Goal: Navigation & Orientation: Find specific page/section

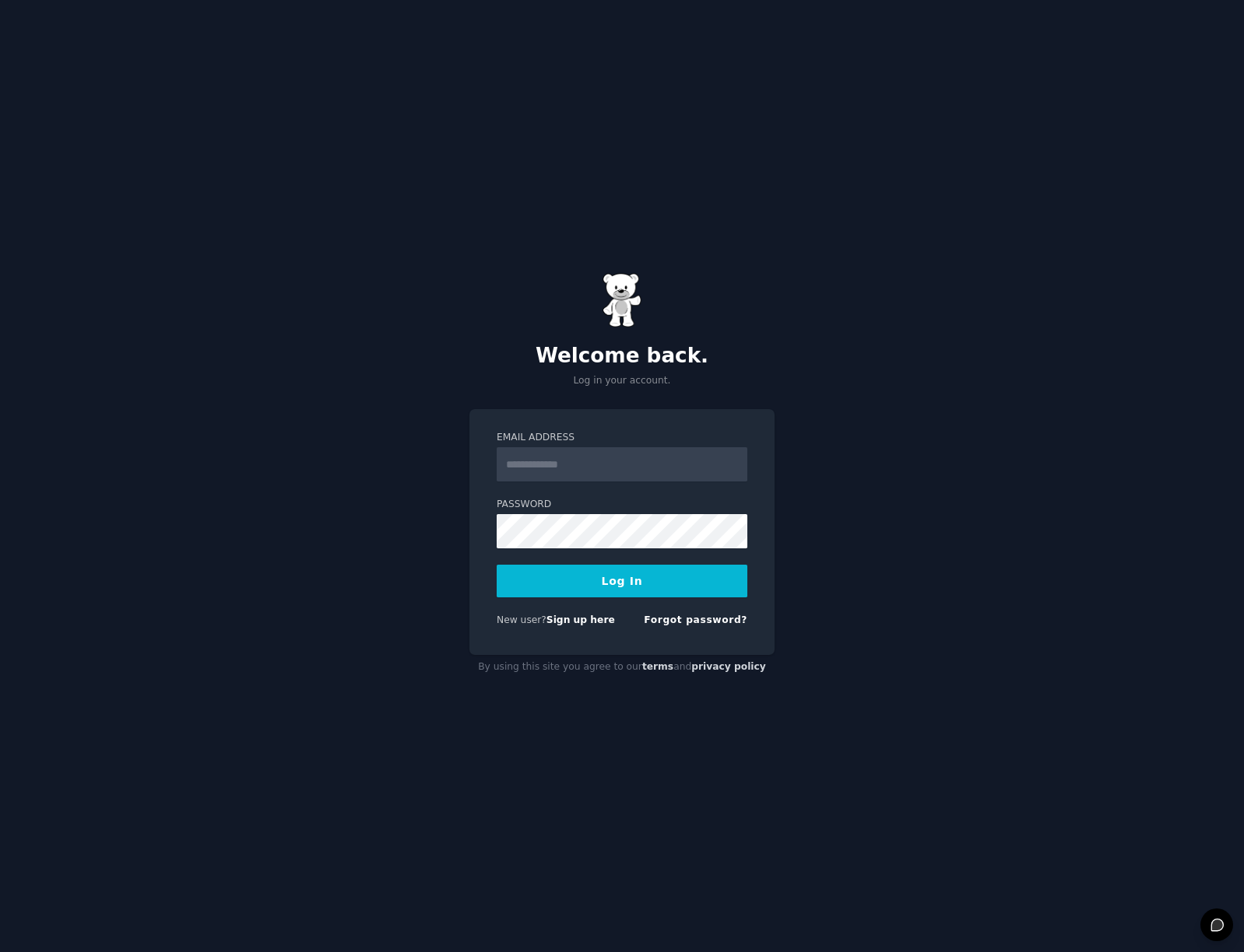
click at [608, 468] on input "Email Address" at bounding box center [622, 464] width 251 height 34
type input "**********"
click at [606, 574] on button "Log In" at bounding box center [622, 581] width 251 height 32
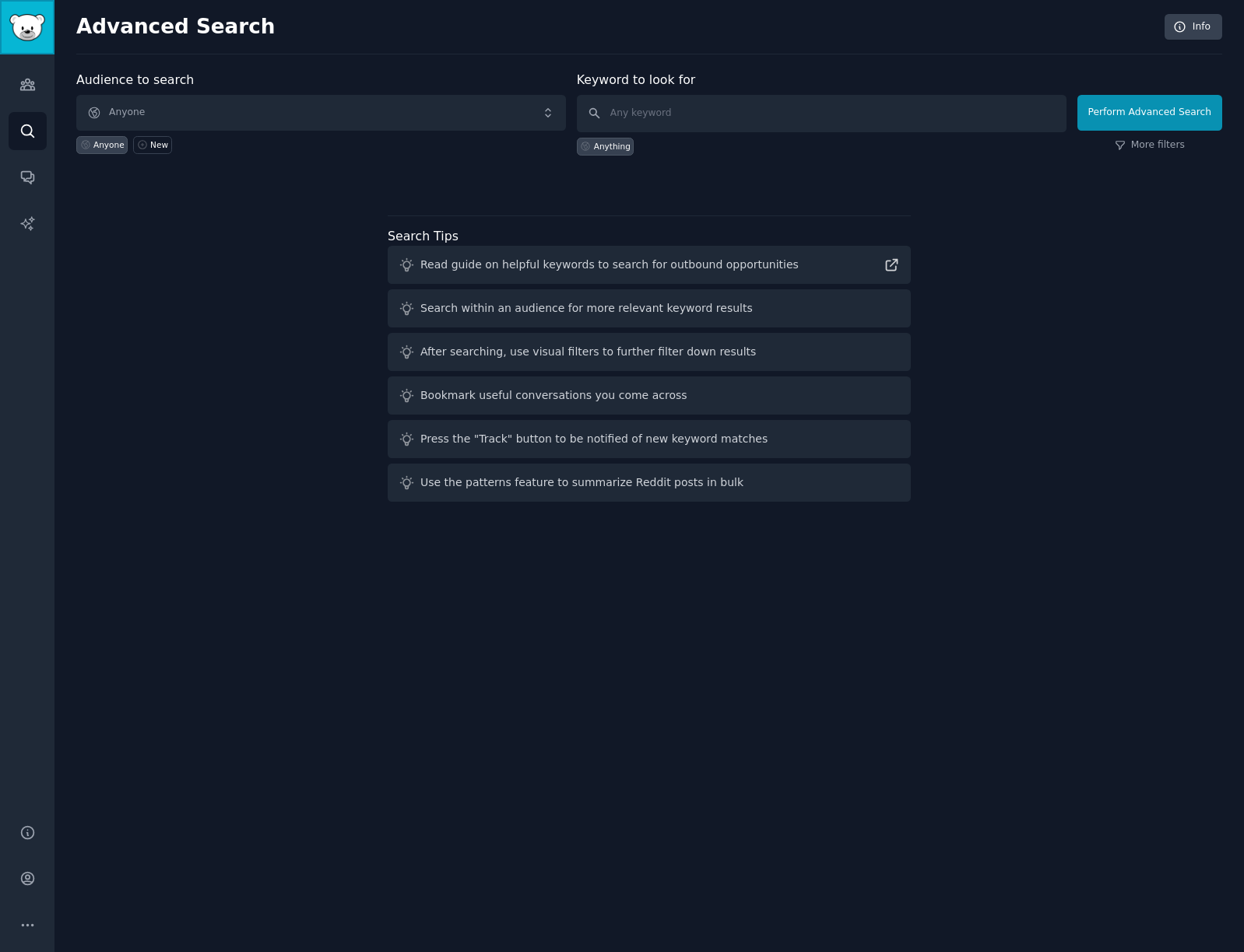
click at [23, 32] on img "Sidebar" at bounding box center [27, 28] width 35 height 28
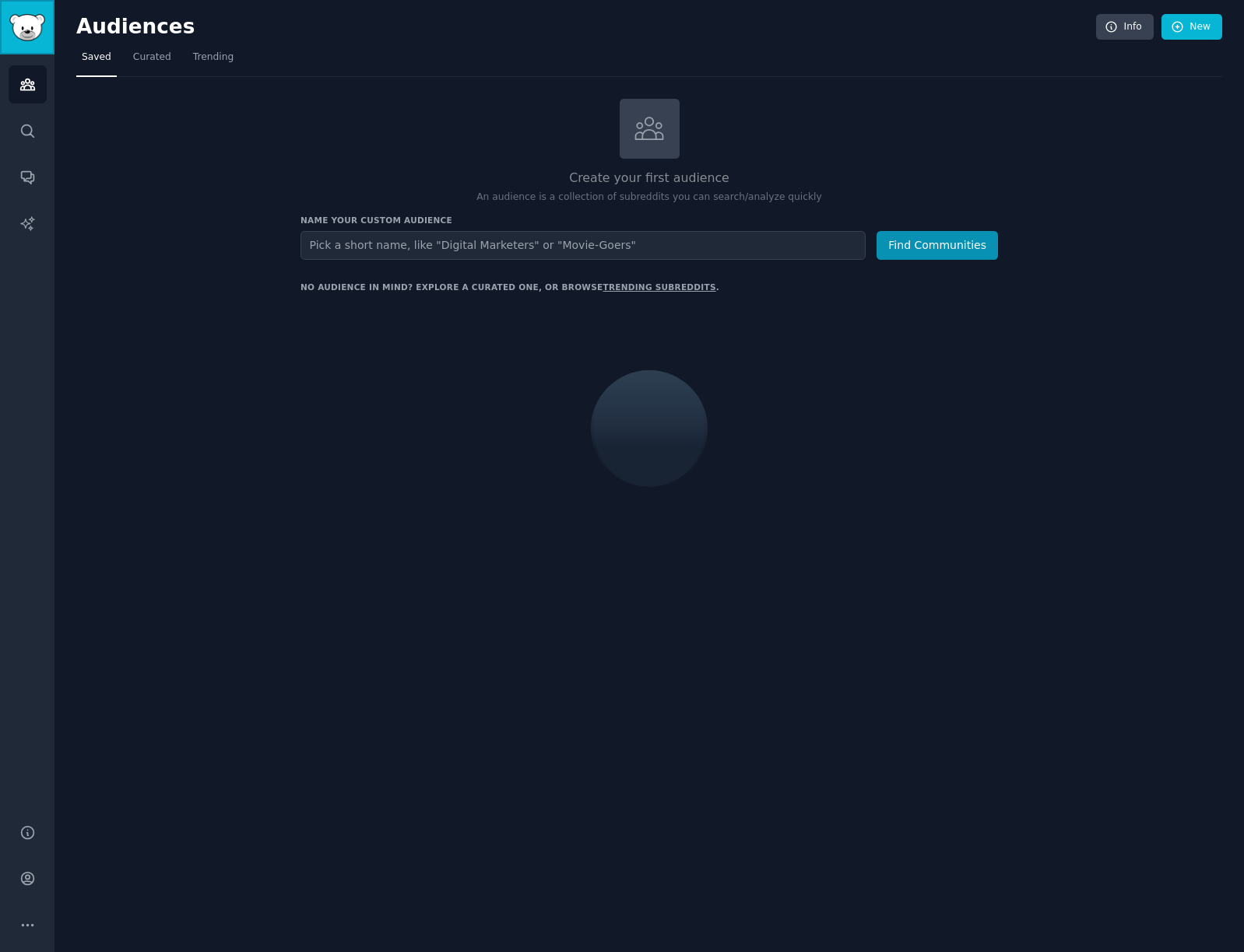
click at [25, 28] on img "Sidebar" at bounding box center [27, 28] width 35 height 28
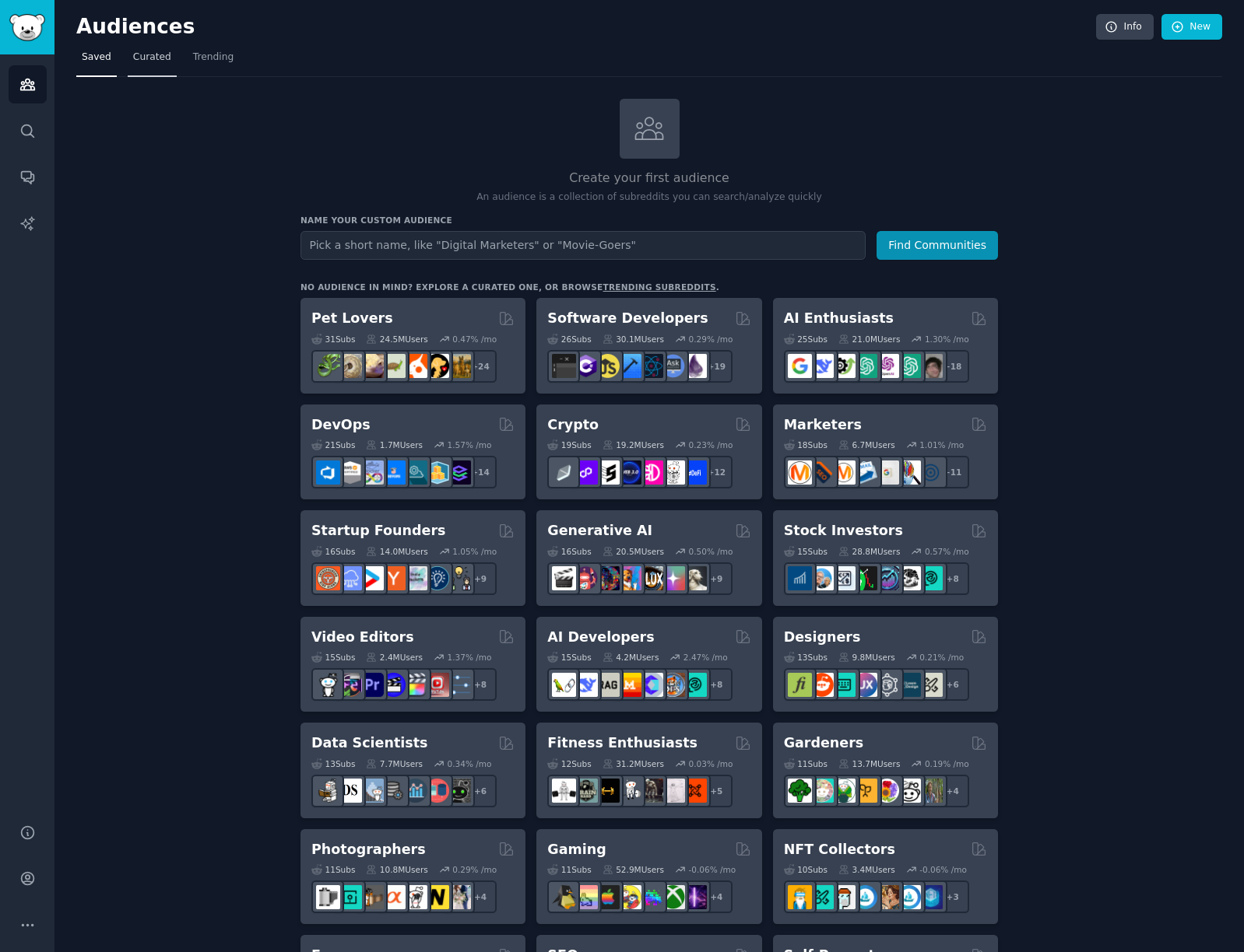
click at [158, 57] on span "Curated" at bounding box center [152, 57] width 38 height 14
